Goal: Task Accomplishment & Management: Manage account settings

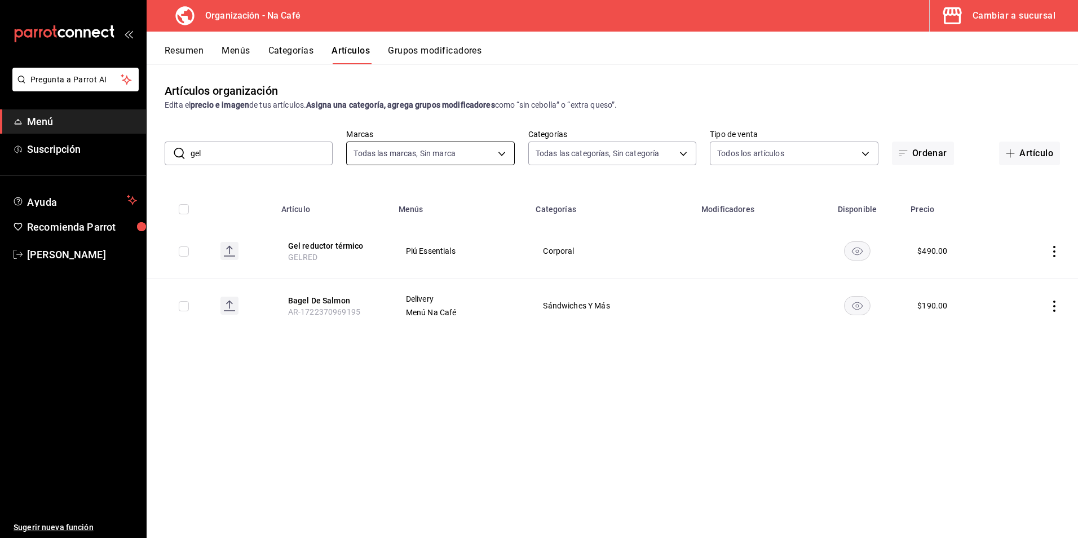
click at [500, 148] on body "Pregunta a Parrot AI Menú Suscripción Ayuda Recomienda Parrot [PERSON_NAME] Sug…" at bounding box center [539, 269] width 1078 height 538
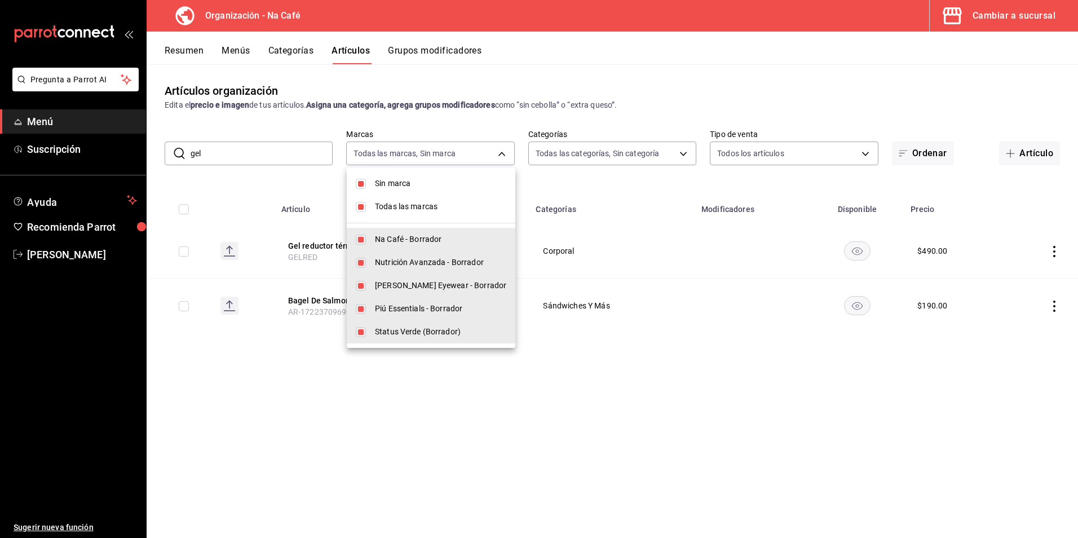
click at [684, 471] on div at bounding box center [539, 269] width 1078 height 538
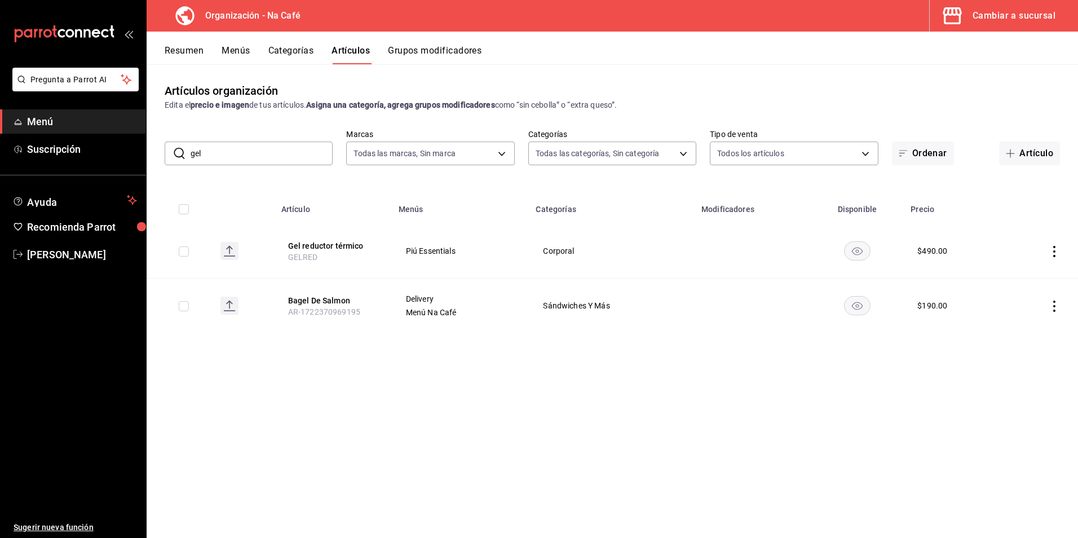
click at [241, 156] on input "gel" at bounding box center [261, 153] width 142 height 23
type input "g"
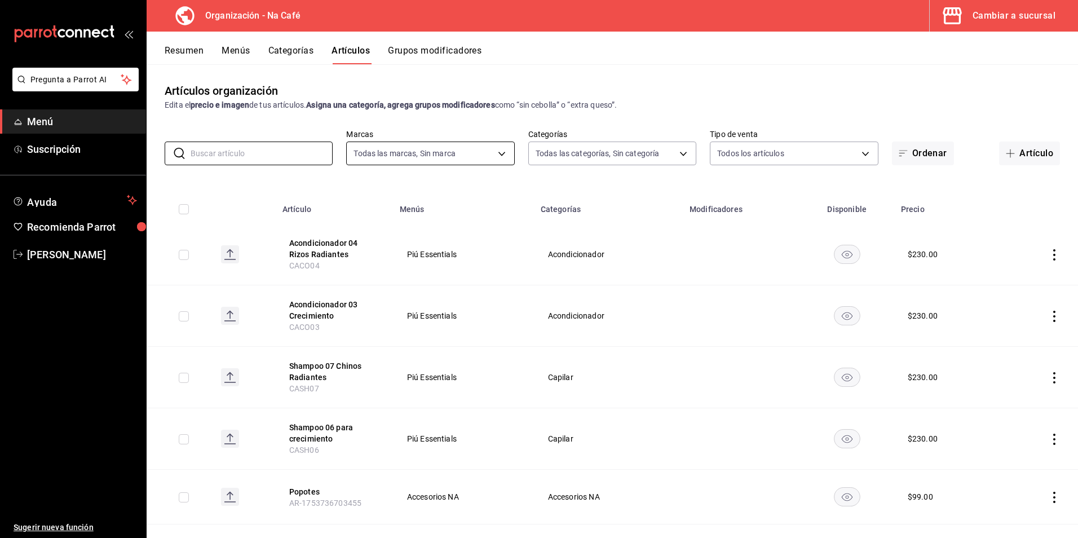
click at [497, 156] on body "Pregunta a Parrot AI Menú Suscripción Ayuda Recomienda Parrot Sabina Rojas Suge…" at bounding box center [539, 269] width 1078 height 538
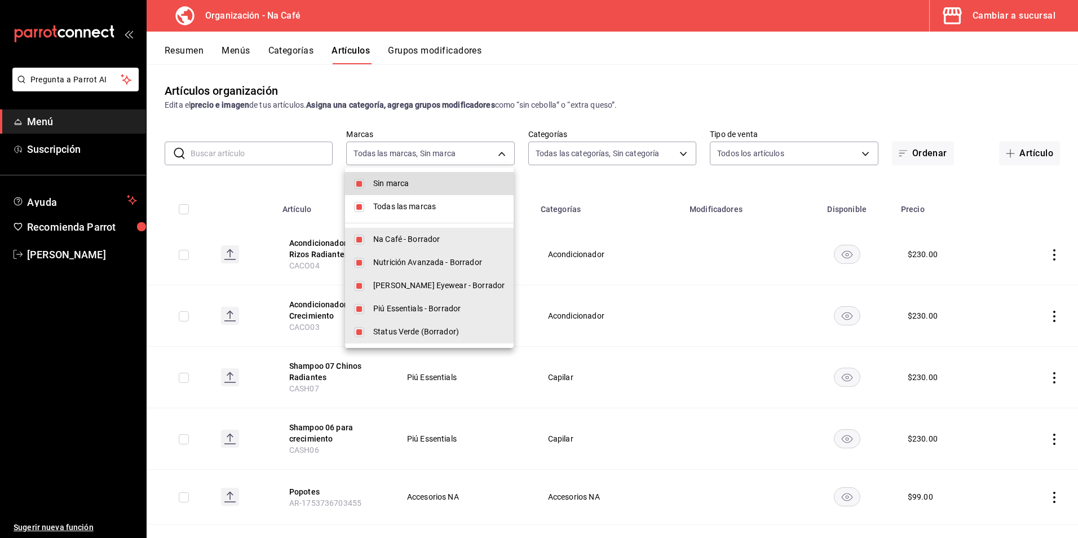
click at [366, 184] on li "Sin marca" at bounding box center [429, 183] width 169 height 23
checkbox input "false"
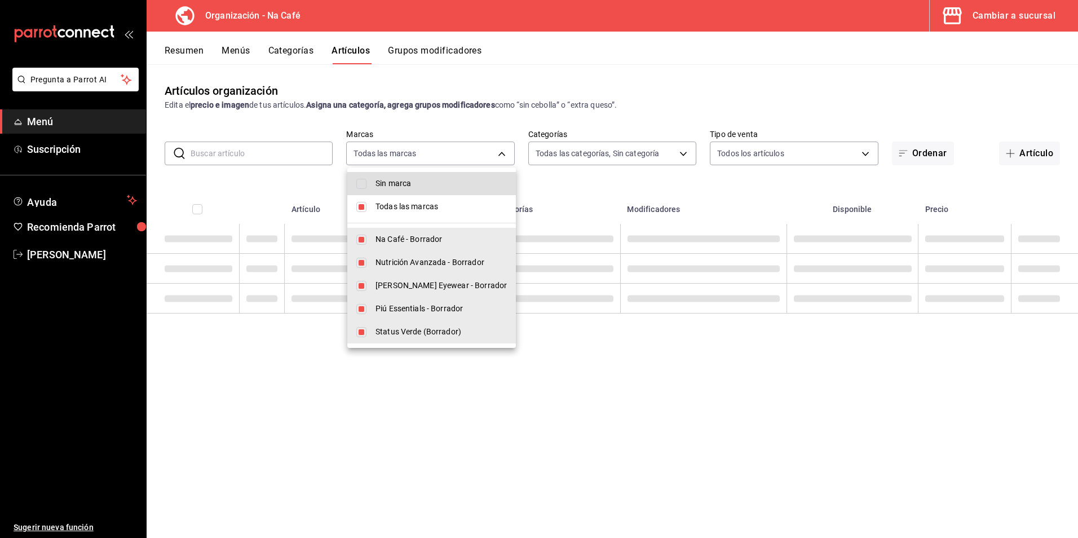
click at [362, 202] on input "checkbox" at bounding box center [361, 207] width 10 height 10
checkbox input "false"
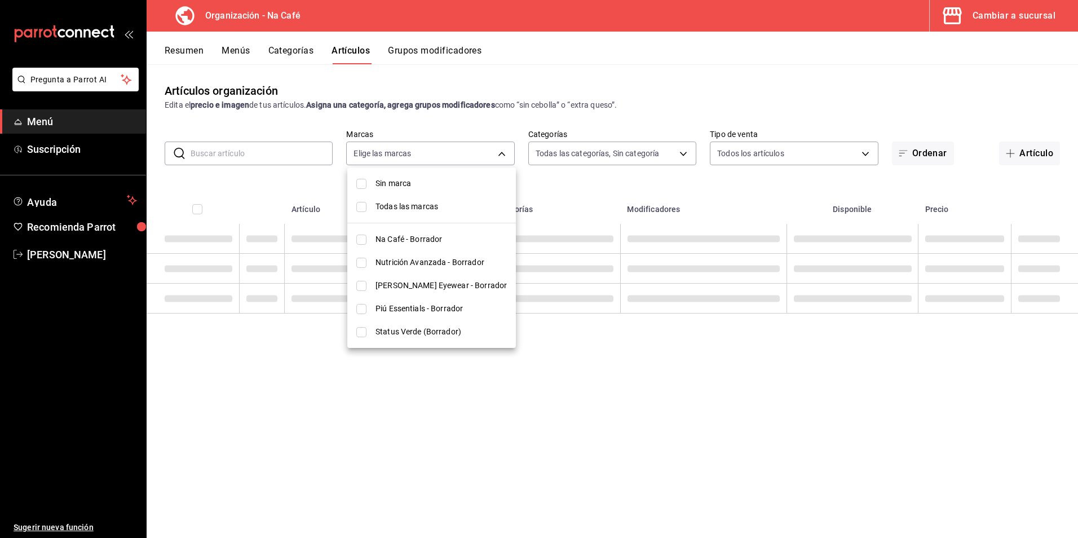
checkbox input "false"
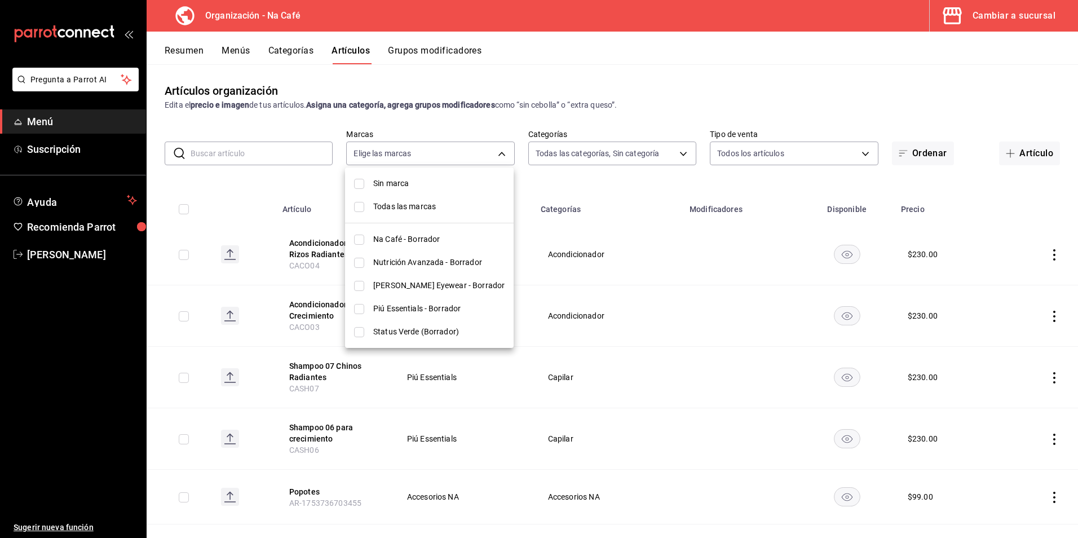
click at [394, 309] on span "Piú Essentials - Borrador" at bounding box center [438, 309] width 131 height 12
type input "2d0abdb1-943e-4584-9bf9-fbf2098bce11"
checkbox input "true"
click at [640, 190] on div at bounding box center [539, 269] width 1078 height 538
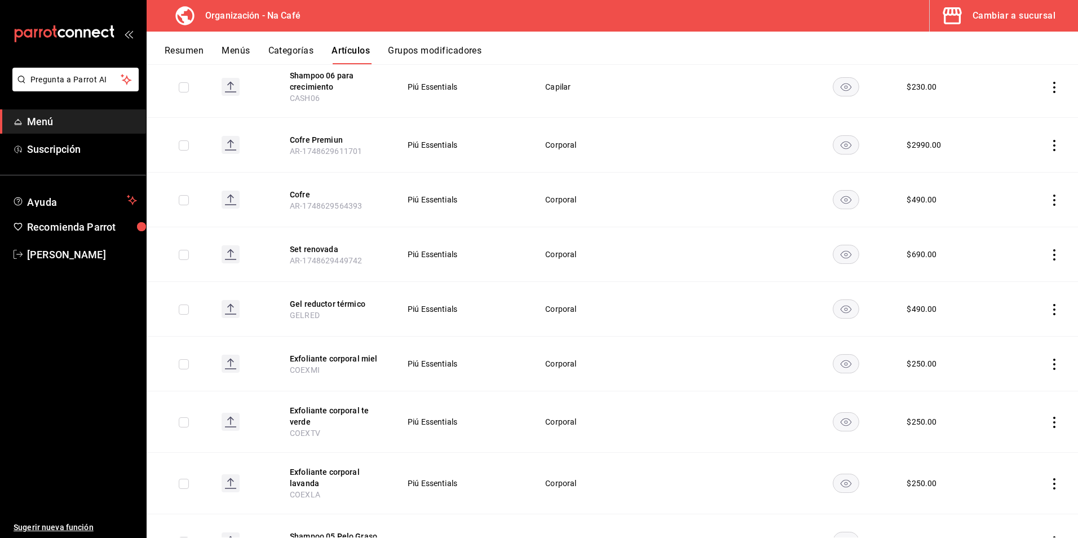
scroll to position [333, 0]
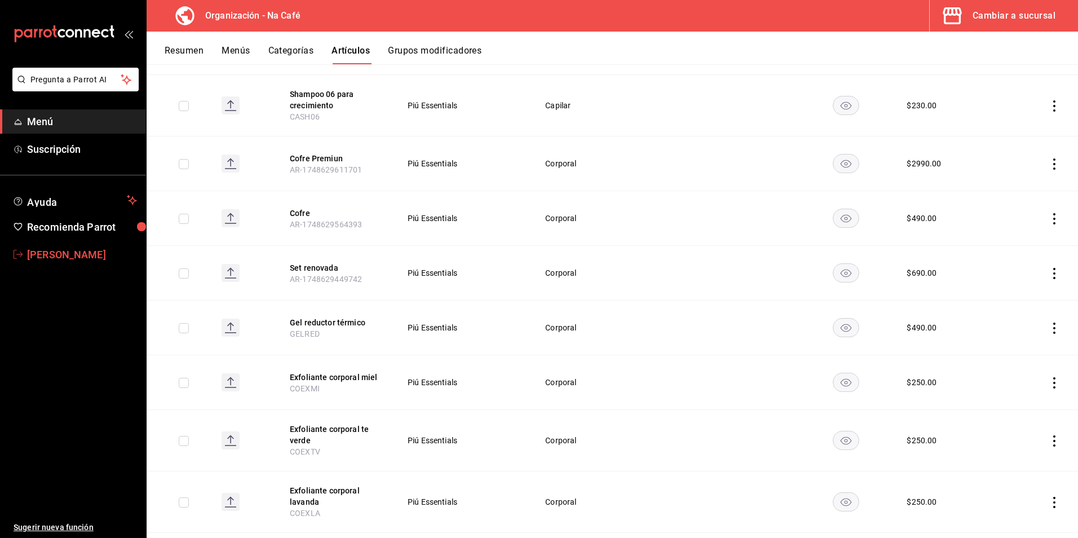
click at [57, 252] on span "[PERSON_NAME]" at bounding box center [82, 254] width 110 height 15
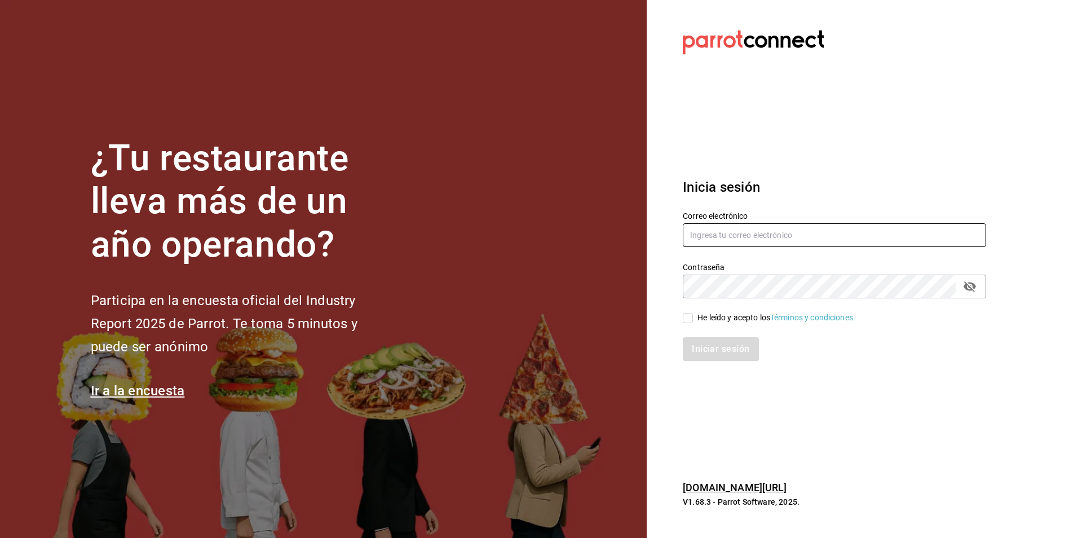
type input "contacto@nutricionavanzada.mx"
click at [688, 320] on input "He leído y acepto los Términos y condiciones." at bounding box center [687, 318] width 10 height 10
checkbox input "true"
click at [697, 346] on button "Iniciar sesión" at bounding box center [720, 349] width 77 height 24
